Goal: Browse casually: Explore the website without a specific task or goal

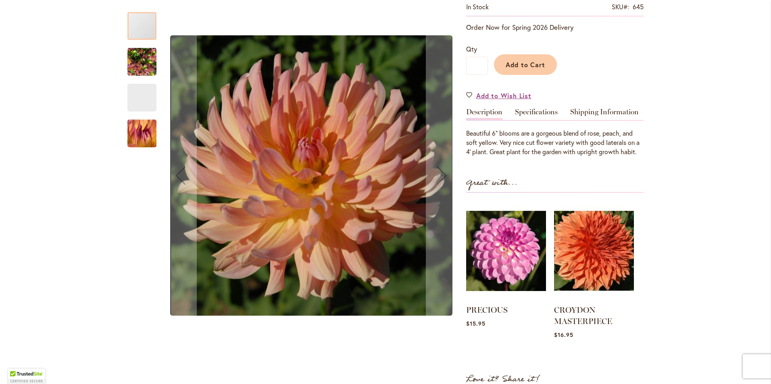
scroll to position [161, 0]
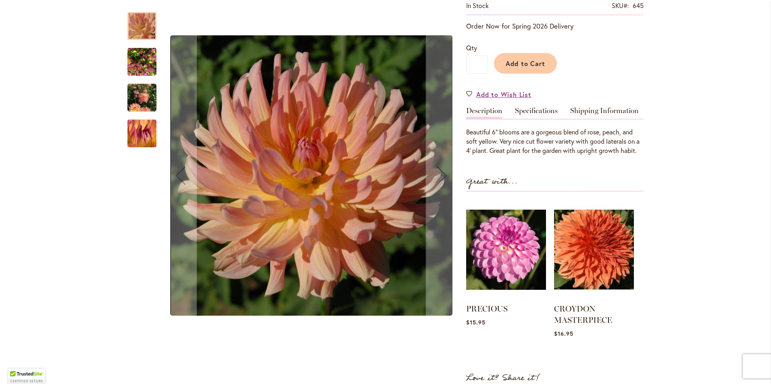
click at [133, 58] on img "Dreamcatcher" at bounding box center [141, 62] width 29 height 39
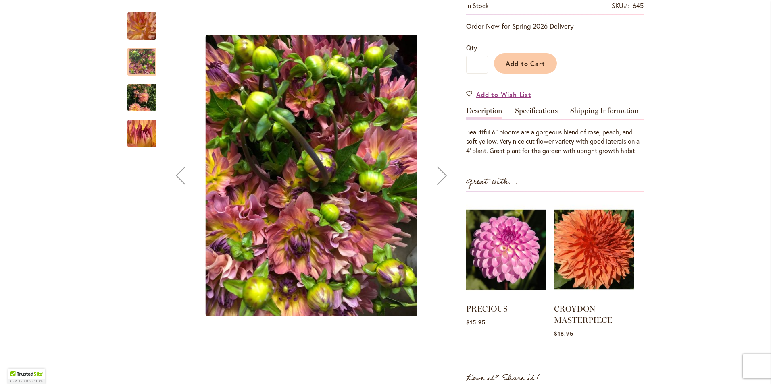
click at [136, 98] on img "Dreamcatcher" at bounding box center [141, 98] width 29 height 39
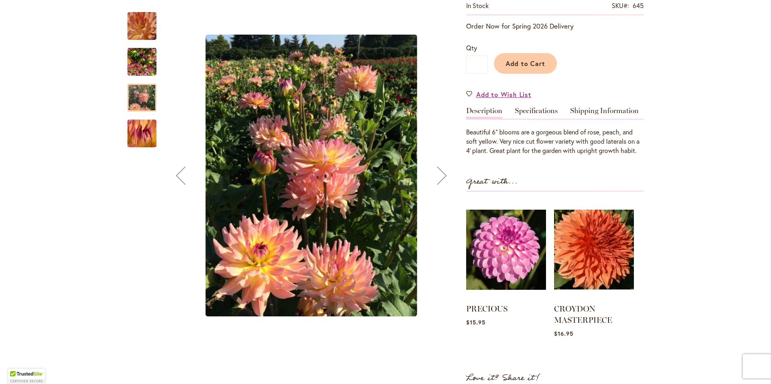
click at [139, 133] on img "Dreamcatcher" at bounding box center [141, 134] width 57 height 56
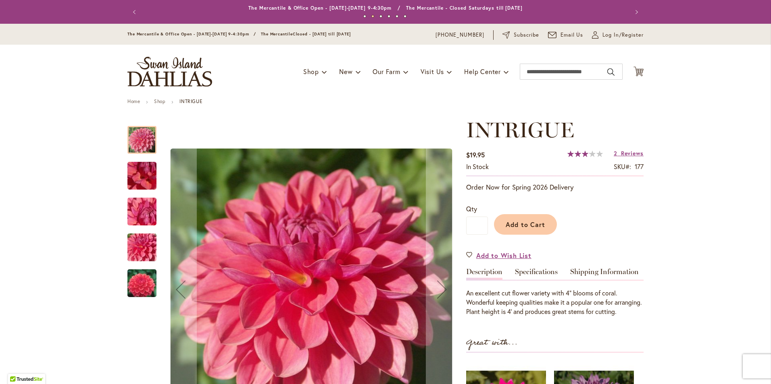
click at [150, 220] on img "INTRIGUE" at bounding box center [142, 212] width 58 height 44
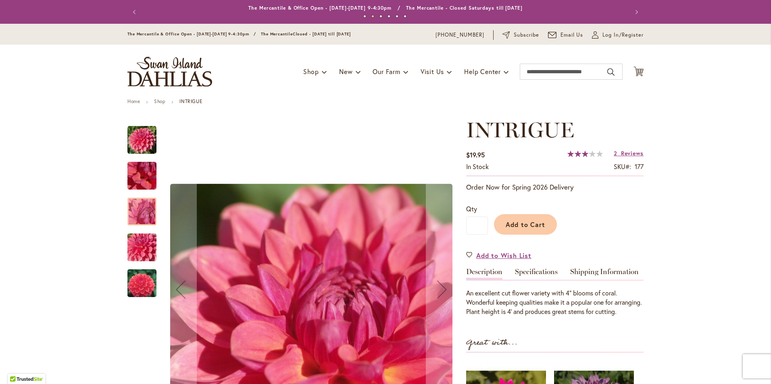
click at [144, 246] on img "INTRIGUE" at bounding box center [142, 248] width 58 height 44
